Goal: Entertainment & Leisure: Consume media (video, audio)

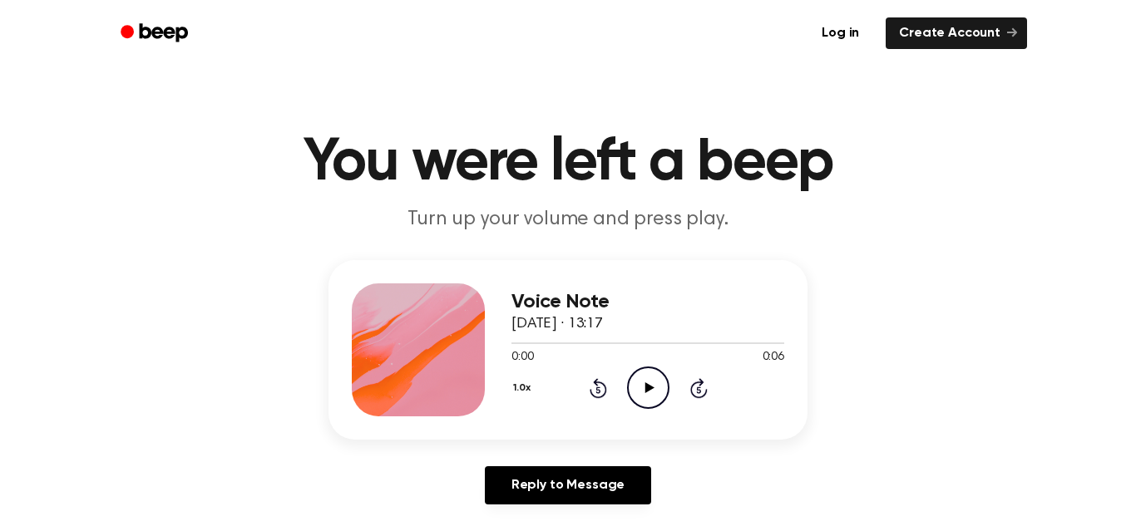
click at [645, 416] on div "Voice Note [DATE] · 13:17 0:00 0:06 Your browser does not support the [object O…" at bounding box center [647, 350] width 273 height 133
click at [643, 388] on icon "Play Audio" at bounding box center [648, 388] width 42 height 42
click at [658, 385] on icon "Play Audio" at bounding box center [648, 388] width 42 height 42
click at [653, 378] on icon "Play Audio" at bounding box center [648, 388] width 42 height 42
click at [640, 403] on icon "Play Audio" at bounding box center [648, 388] width 42 height 42
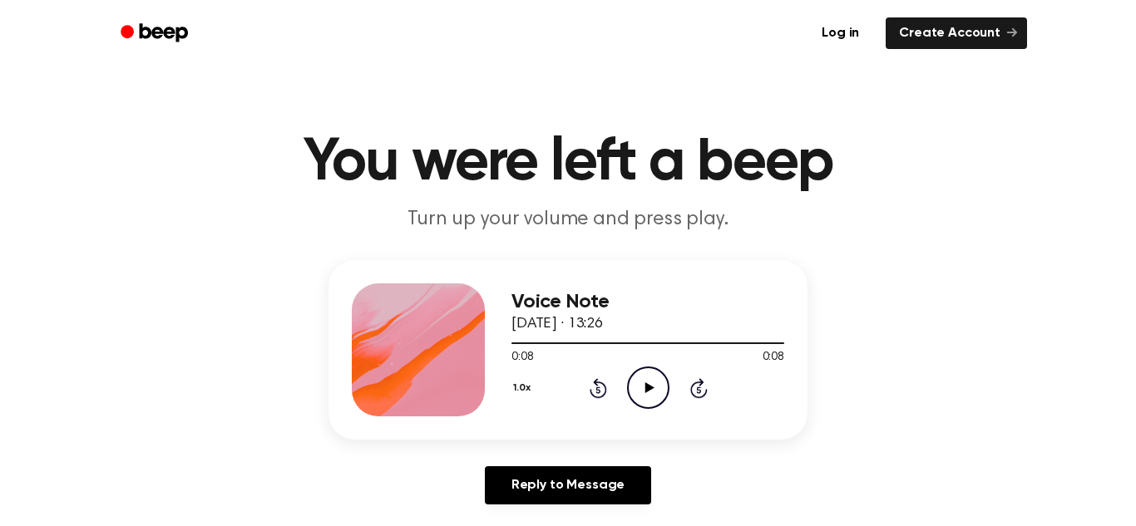
click at [651, 404] on icon "Play Audio" at bounding box center [648, 388] width 42 height 42
click at [649, 399] on icon "Play Audio" at bounding box center [648, 388] width 42 height 42
click at [630, 389] on icon "Play Audio" at bounding box center [648, 388] width 42 height 42
click at [660, 390] on icon "Play Audio" at bounding box center [648, 388] width 42 height 42
